Goal: Task Accomplishment & Management: Manage account settings

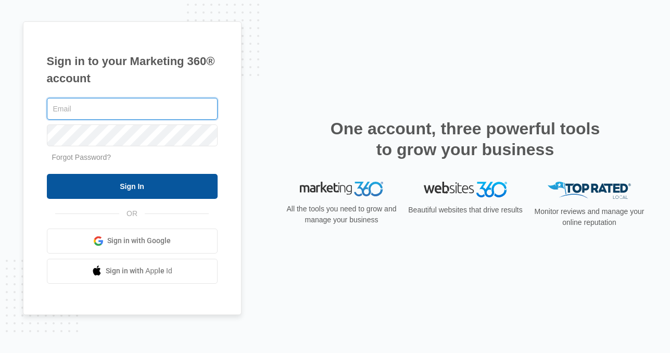
type input "[EMAIL_ADDRESS][PERSON_NAME][DOMAIN_NAME]"
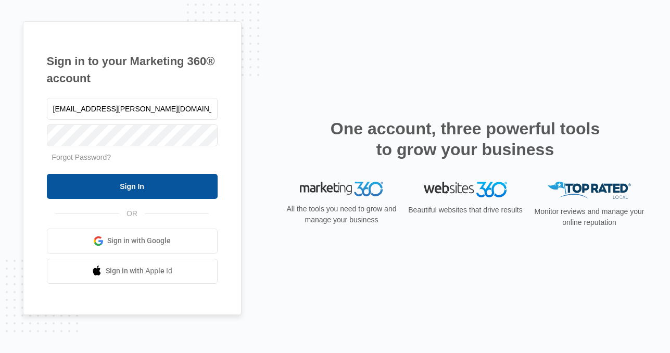
click at [156, 184] on input "Sign In" at bounding box center [132, 186] width 171 height 25
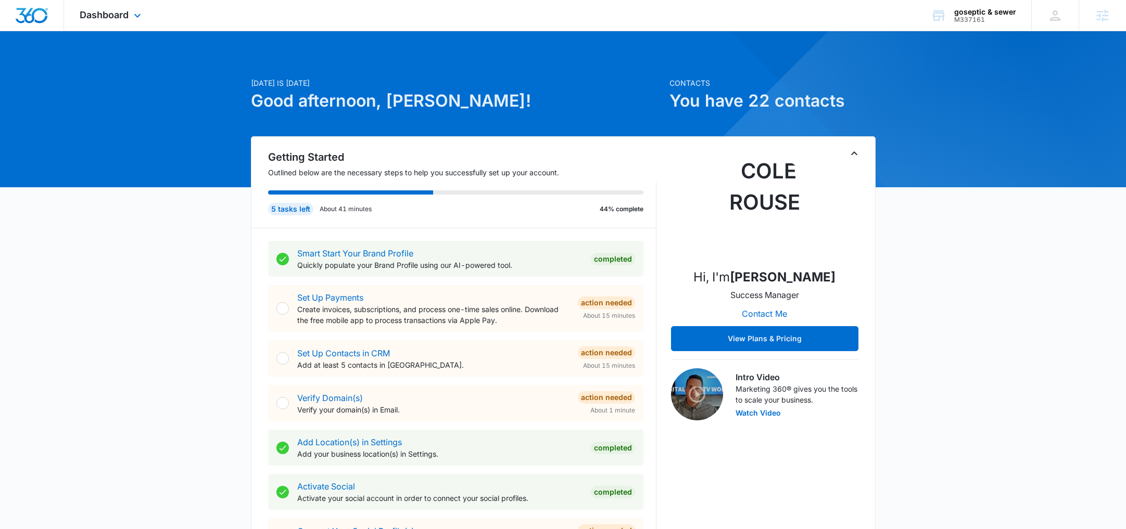
click at [130, 12] on div "Dashboard Apps Reputation Forms CRM Email Social Content Ads Intelligence Files…" at bounding box center [111, 15] width 95 height 31
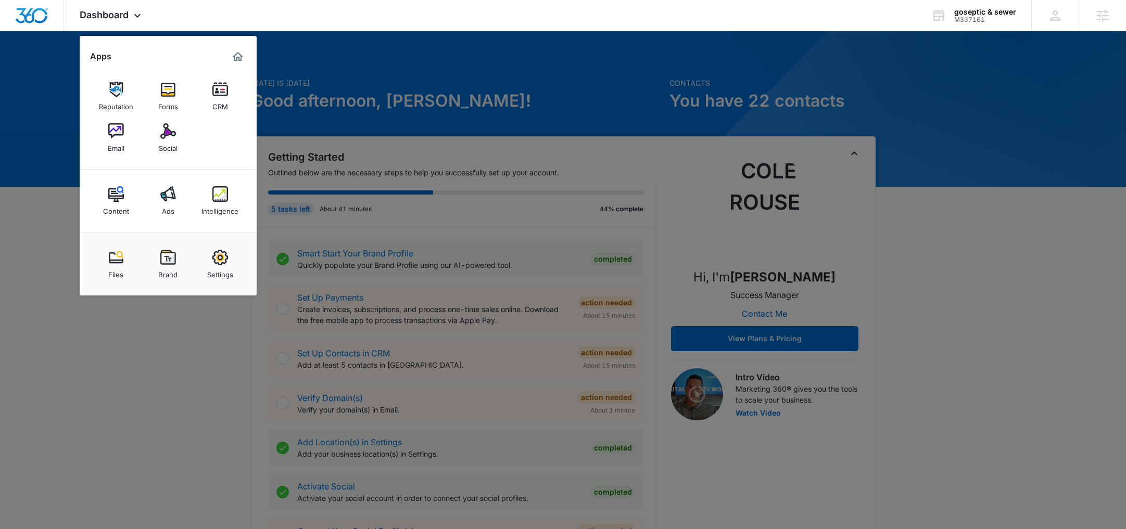
click at [205, 352] on div at bounding box center [563, 264] width 1126 height 529
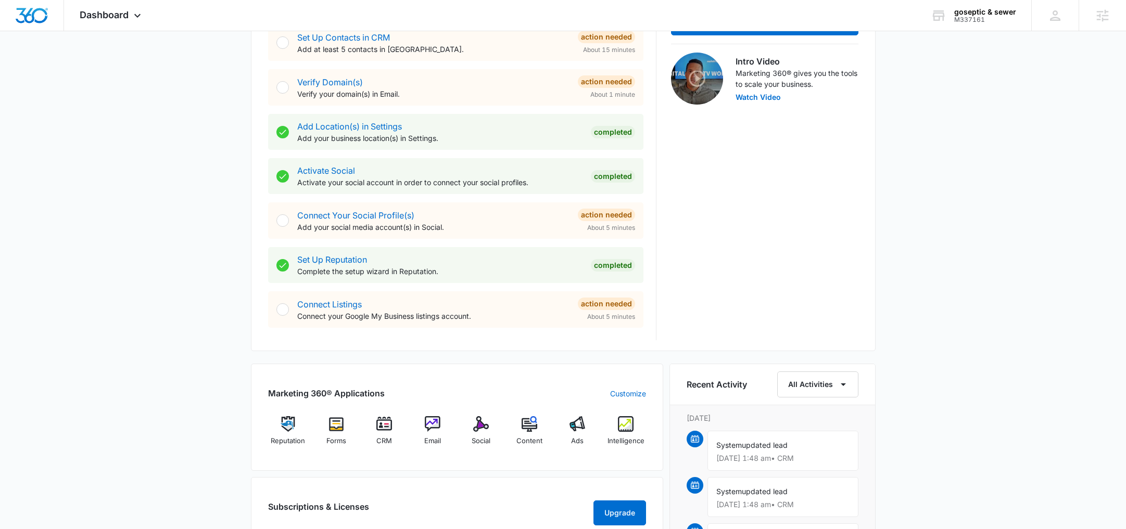
scroll to position [397, 0]
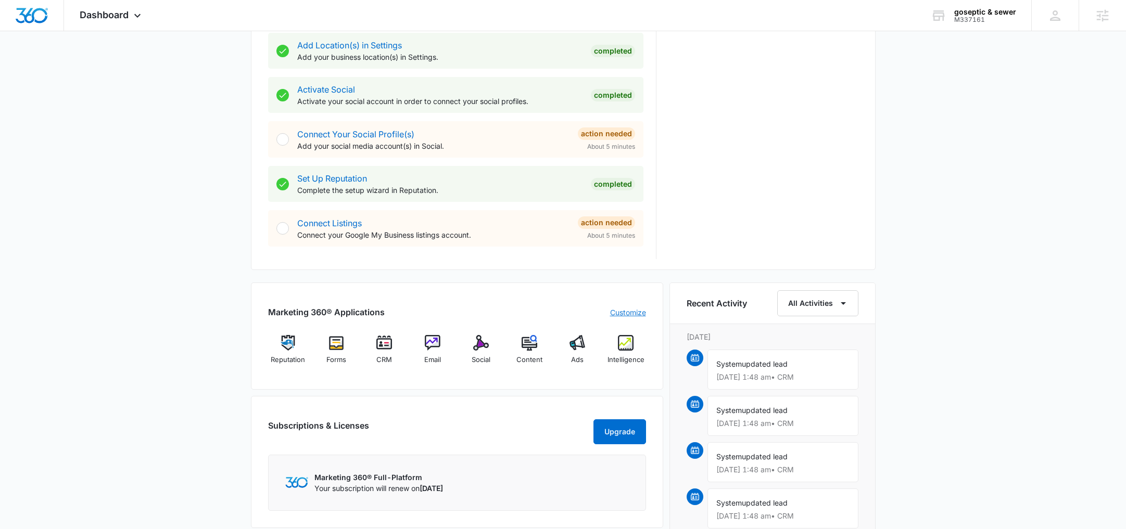
click at [625, 307] on link "Customize" at bounding box center [628, 312] width 36 height 11
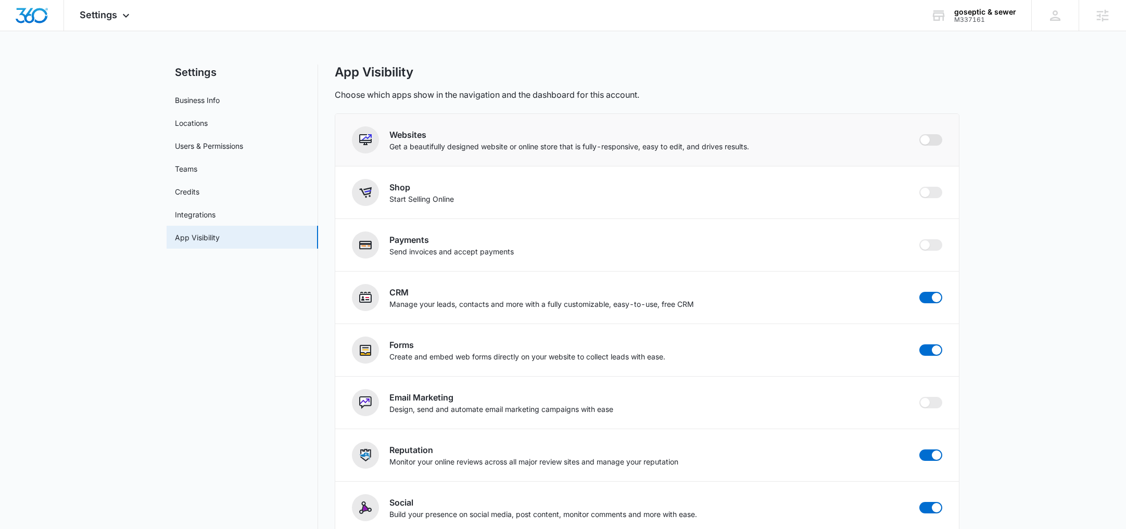
click at [669, 141] on span at bounding box center [930, 139] width 23 height 11
click at [669, 134] on input "checkbox" at bounding box center [919, 134] width 1 height 1
checkbox input "true"
click at [29, 10] on img "Dashboard" at bounding box center [31, 16] width 33 height 16
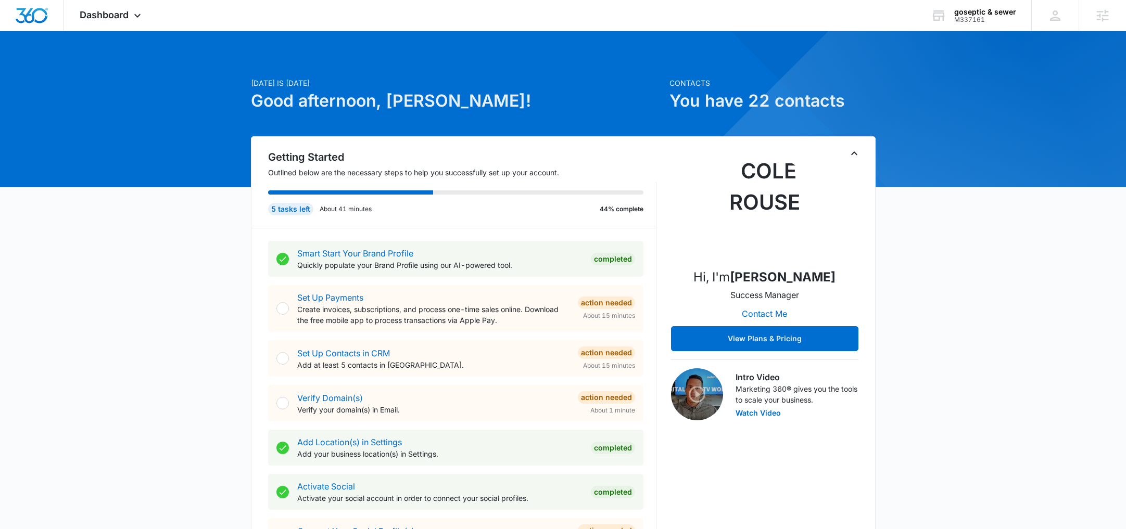
scroll to position [416, 0]
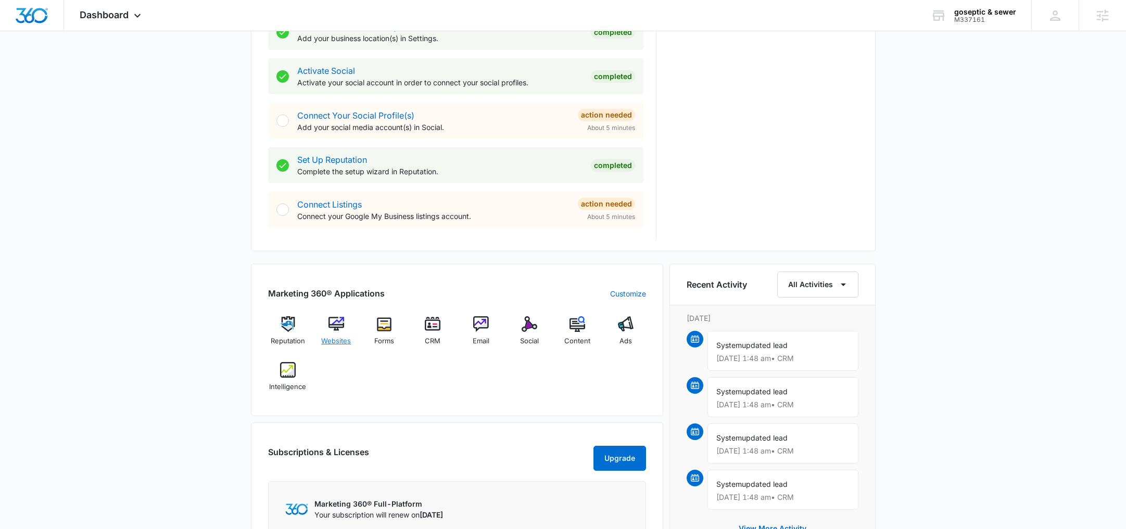
click at [334, 336] on span "Websites" at bounding box center [336, 341] width 30 height 10
